Goal: Find specific fact: Find specific fact

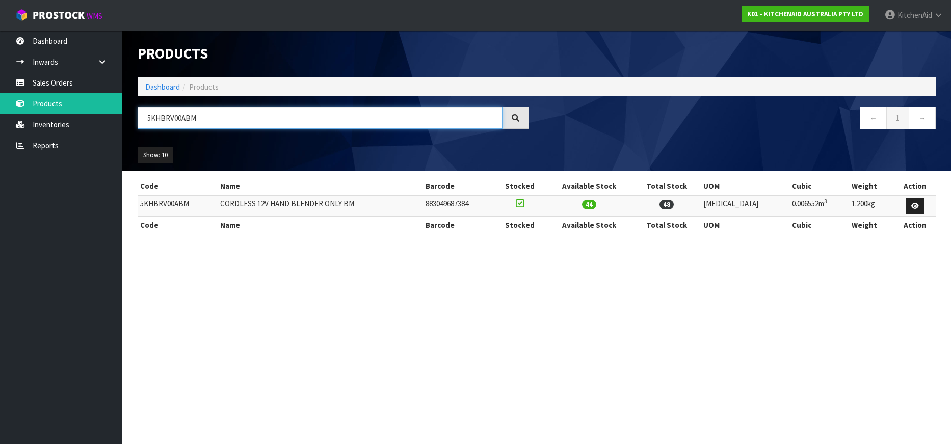
click at [157, 112] on input "5KHBRV00ABM" at bounding box center [320, 118] width 365 height 22
paste input "MR7"
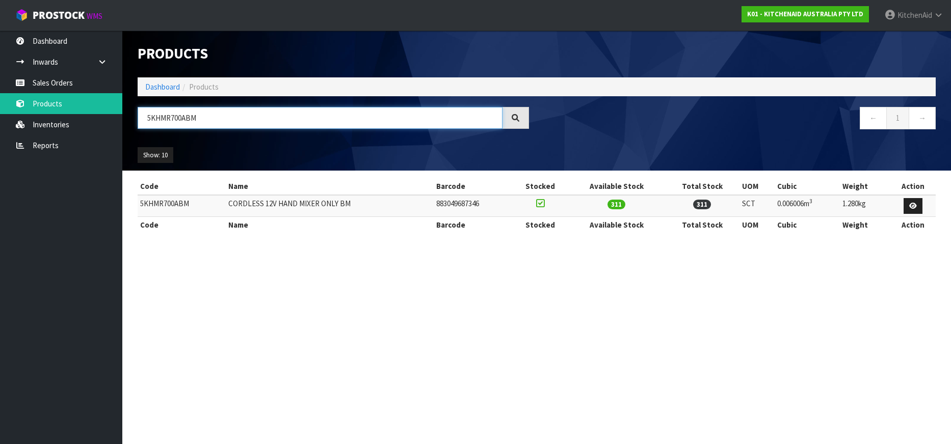
click at [164, 116] on input "5KHMR700ABM" at bounding box center [320, 118] width 365 height 22
paste input "RBC12A"
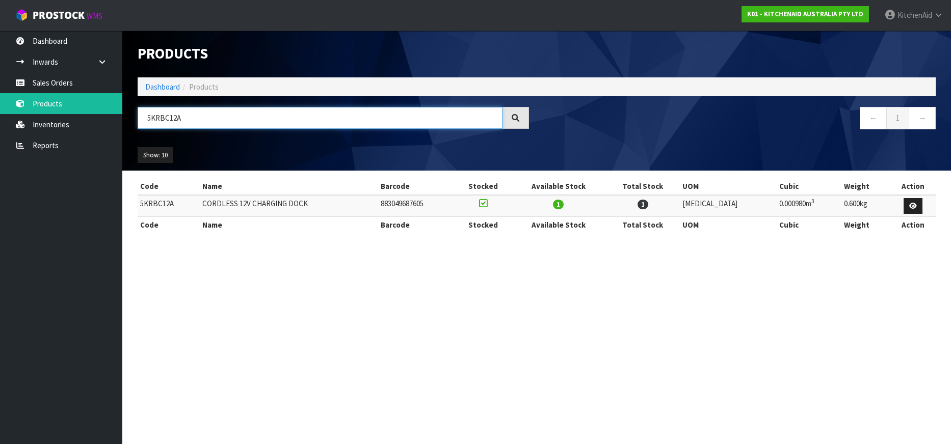
click at [164, 121] on input "5KRBC12A" at bounding box center [320, 118] width 365 height 22
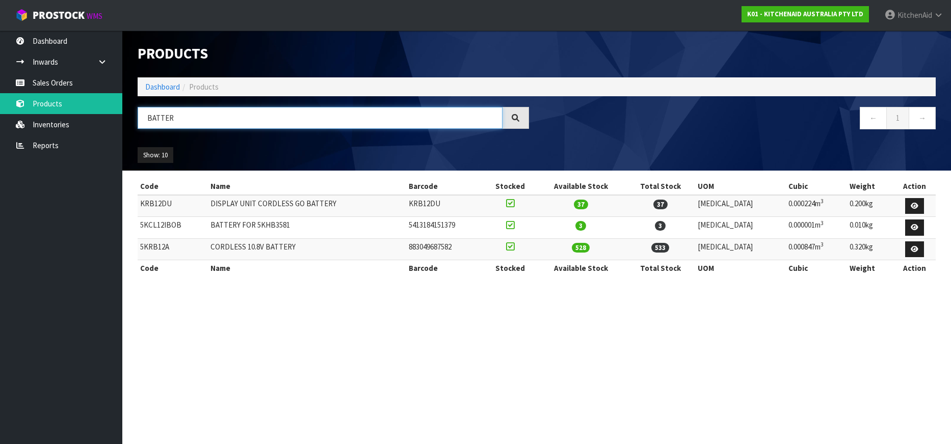
type input "BATTER"
click at [154, 247] on td "5KRB12A" at bounding box center [173, 249] width 70 height 22
copy td "5KRB12A"
